Goal: Task Accomplishment & Management: Manage account settings

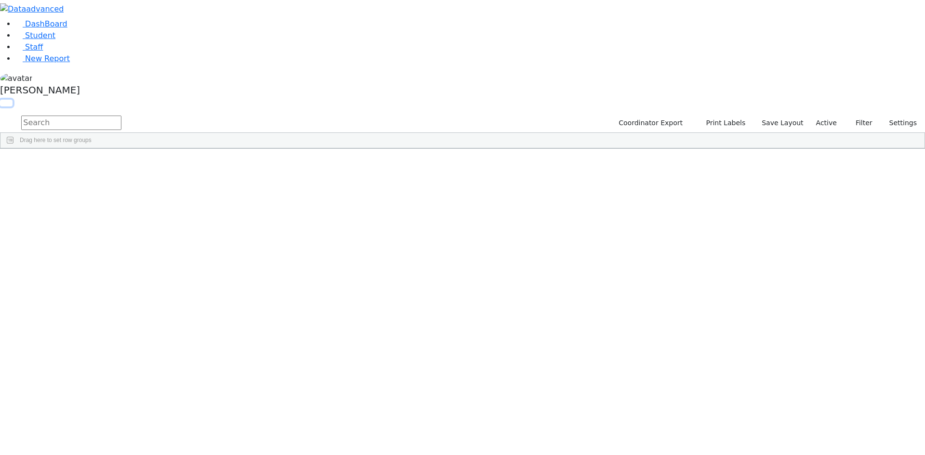
click at [13, 100] on button "button" at bounding box center [6, 103] width 13 height 7
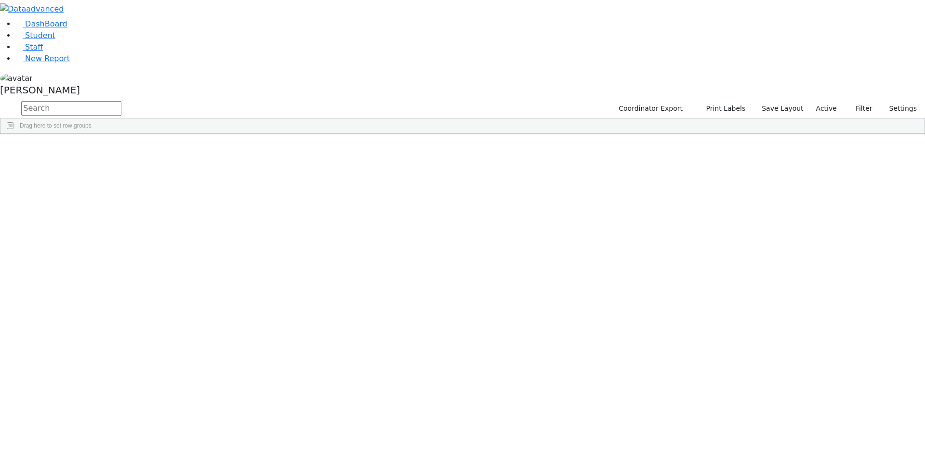
click at [785, 140] on span at bounding box center [781, 142] width 8 height 8
click at [731, 141] on span "filter" at bounding box center [728, 143] width 8 height 8
click at [708, 197] on input "checkbox" at bounding box center [704, 198] width 8 height 8
click at [708, 228] on input "checkbox" at bounding box center [704, 231] width 8 height 8
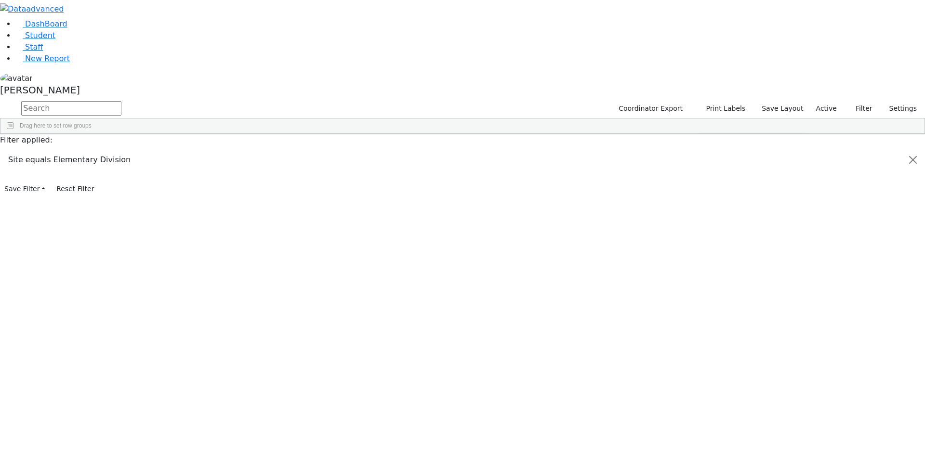
scroll to position [96, 0]
click at [708, 226] on input "checkbox" at bounding box center [704, 229] width 8 height 8
click at [708, 239] on input "checkbox" at bounding box center [704, 241] width 8 height 8
click at [708, 252] on input "checkbox" at bounding box center [704, 252] width 8 height 8
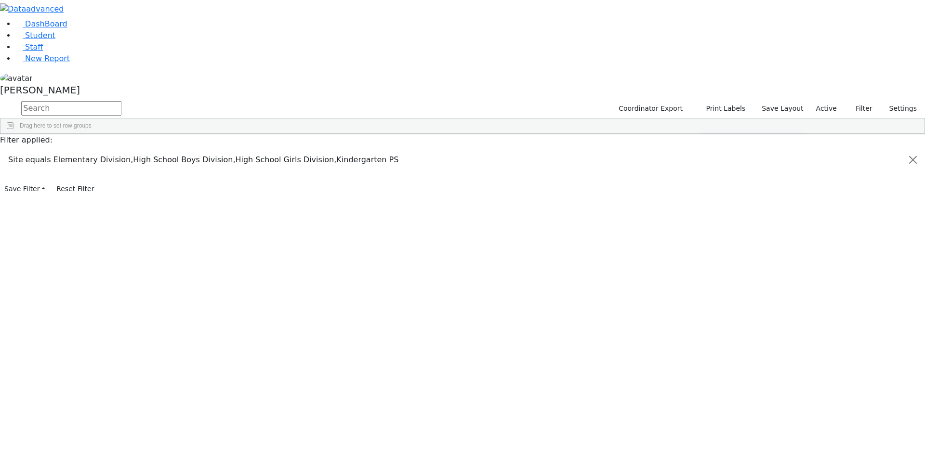
click at [708, 225] on input "checkbox" at bounding box center [704, 225] width 8 height 8
click at [0, 0] on div "Students 186 A 24 K 24 W 24 A 24 K 24 W 24 A" at bounding box center [0, 0] width 0 height 0
click at [94, 100] on div "[PERSON_NAME]" at bounding box center [462, 85] width 925 height 27
click at [125, 77] on link "Sign Out" at bounding box center [136, 68] width 76 height 15
